Goal: Check status: Check status

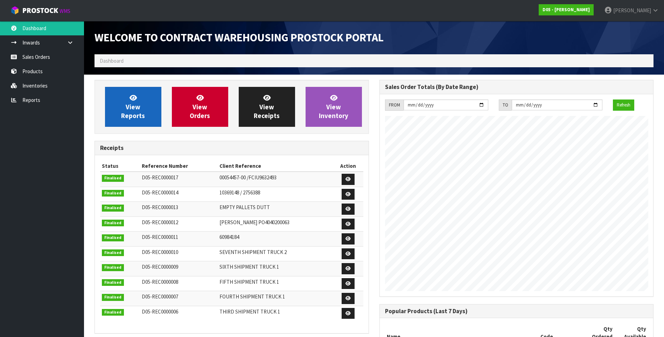
scroll to position [411, 285]
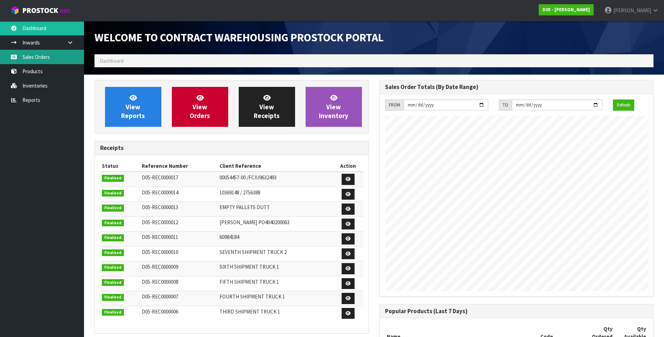
click at [40, 59] on link "Sales Orders" at bounding box center [42, 57] width 84 height 14
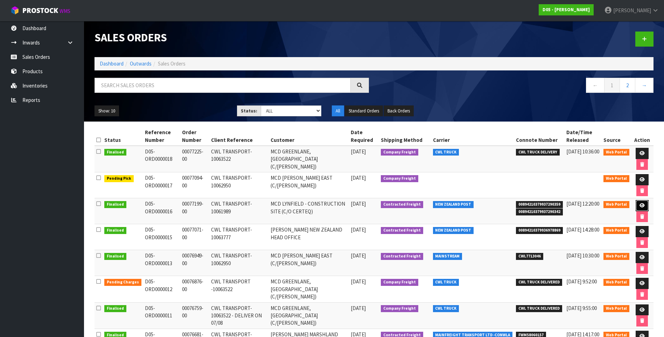
click at [638, 203] on link at bounding box center [642, 205] width 13 height 11
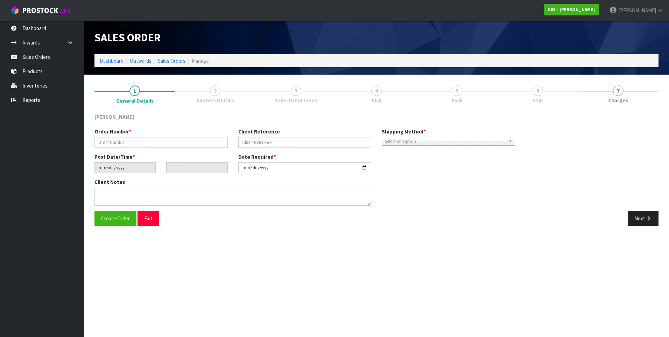
type input "00077199-00"
type input "CWL TRANSPORT-10061989"
type input "[DATE]"
type input "11:08:00.000"
type input "[DATE]"
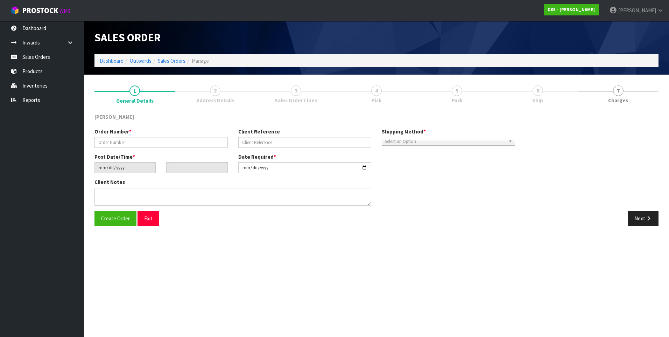
type textarea "PLEASE DELIVER TO SITE BY 11/08"
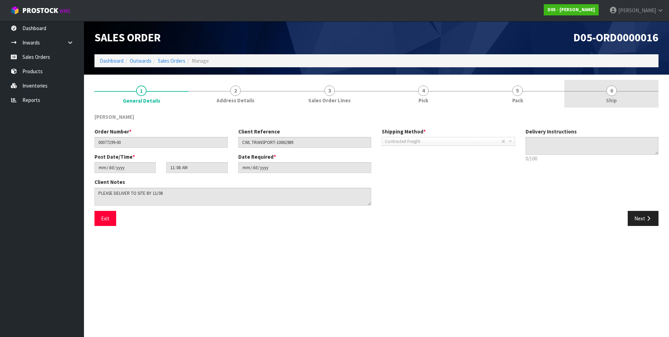
click at [611, 95] on span "6" at bounding box center [612, 90] width 11 height 11
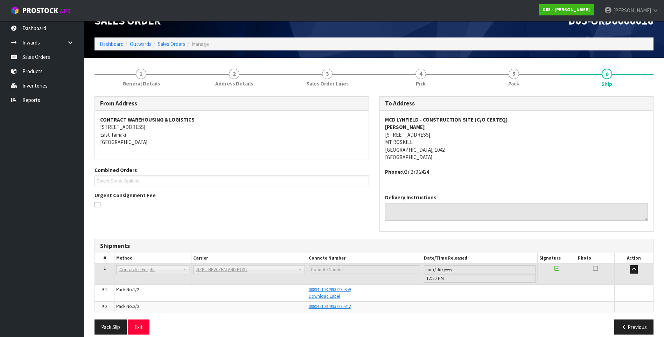
scroll to position [25, 0]
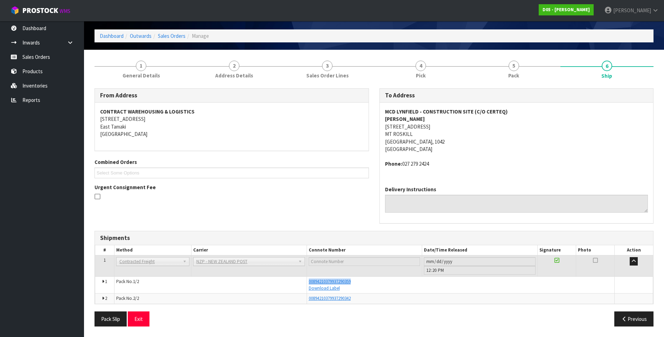
drag, startPoint x: 359, startPoint y: 282, endPoint x: 307, endPoint y: 282, distance: 51.5
click at [307, 282] on td "00894210379937290359 Download Label" at bounding box center [461, 285] width 308 height 17
copy span "00894210379937290359"
